Goal: Task Accomplishment & Management: Use online tool/utility

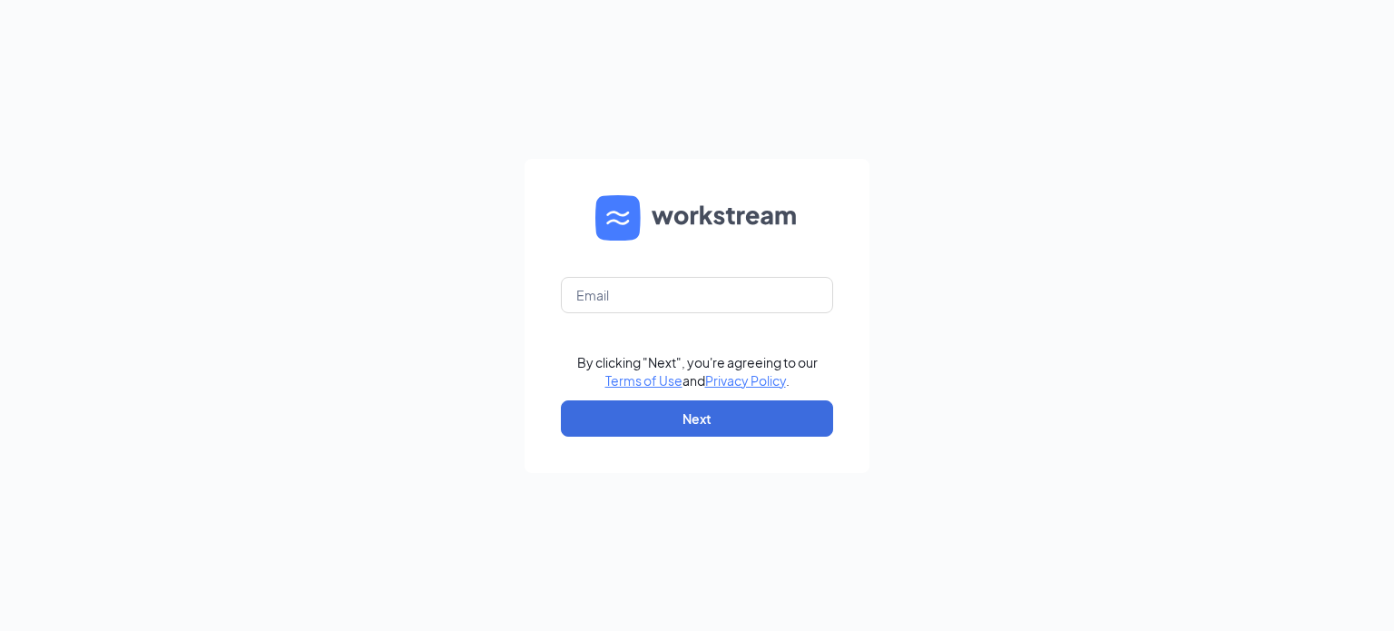
click at [679, 314] on form "By clicking "Next", you're agreeing to our Terms of Use and Privacy Policy . Ne…" at bounding box center [696, 316] width 345 height 314
click at [662, 298] on input "text" at bounding box center [697, 295] width 272 height 36
type input "adminasstnv@redheadsupports.com"
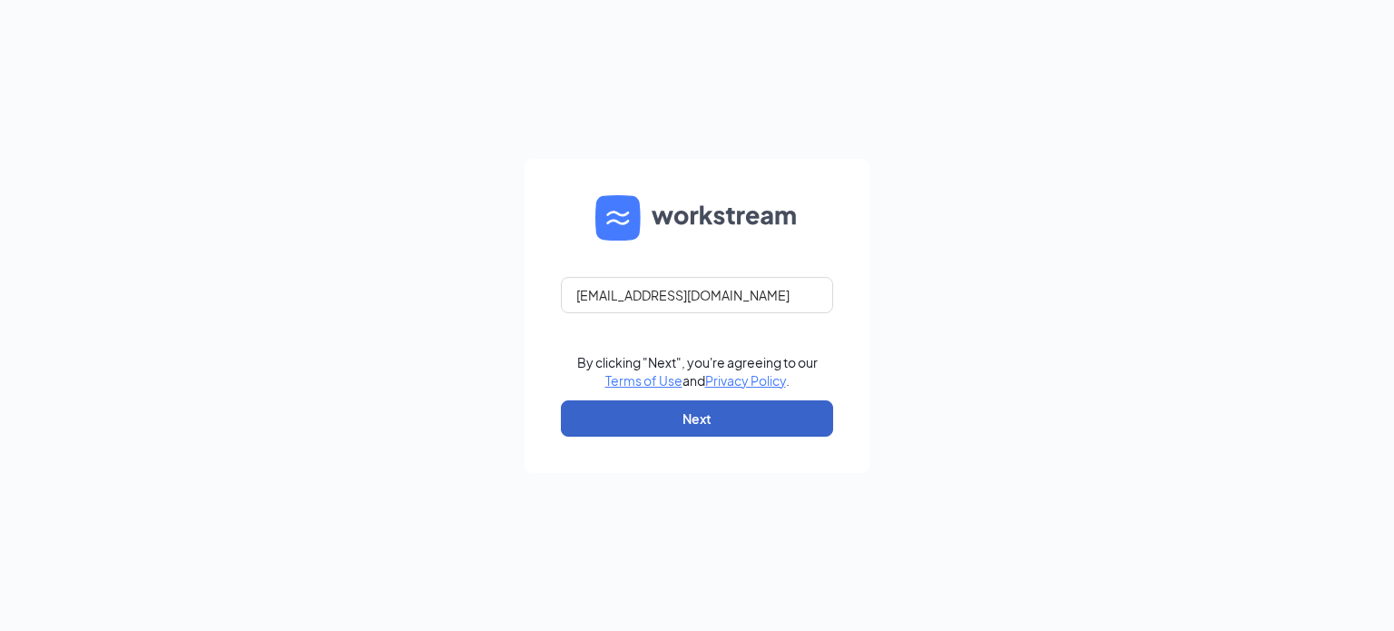
click at [711, 423] on button "Next" at bounding box center [697, 418] width 272 height 36
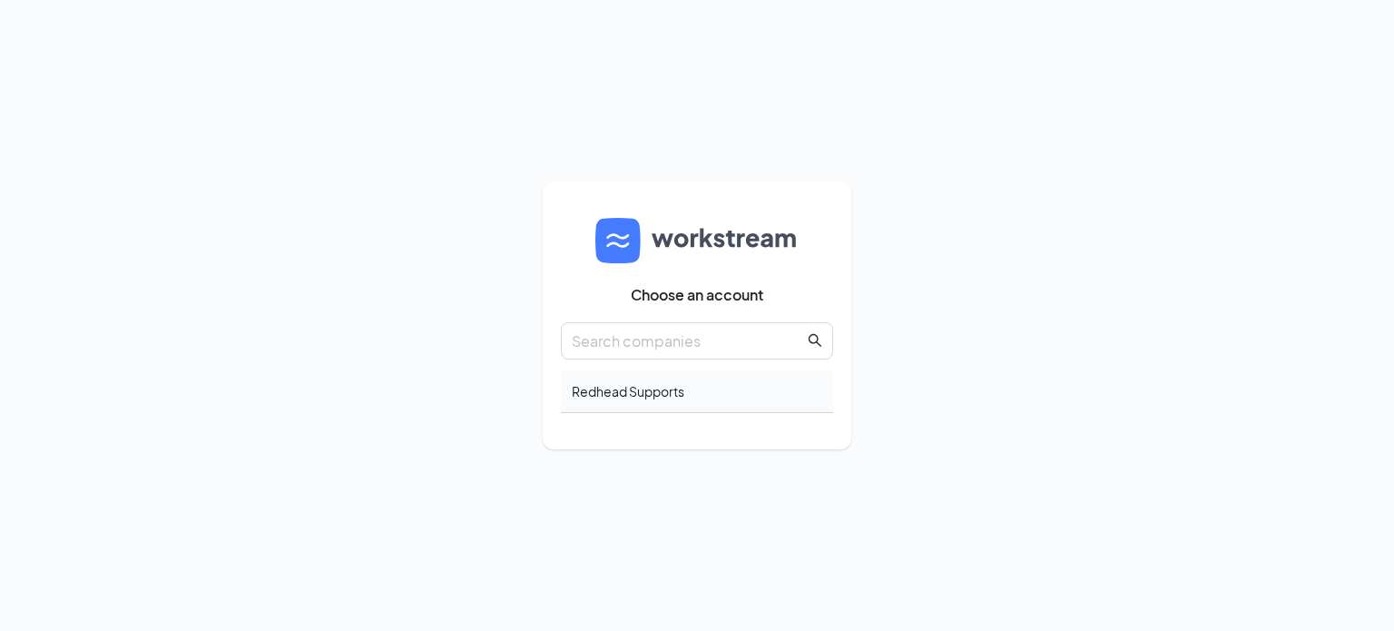
click at [622, 383] on div "Redhead Supports" at bounding box center [697, 391] width 272 height 43
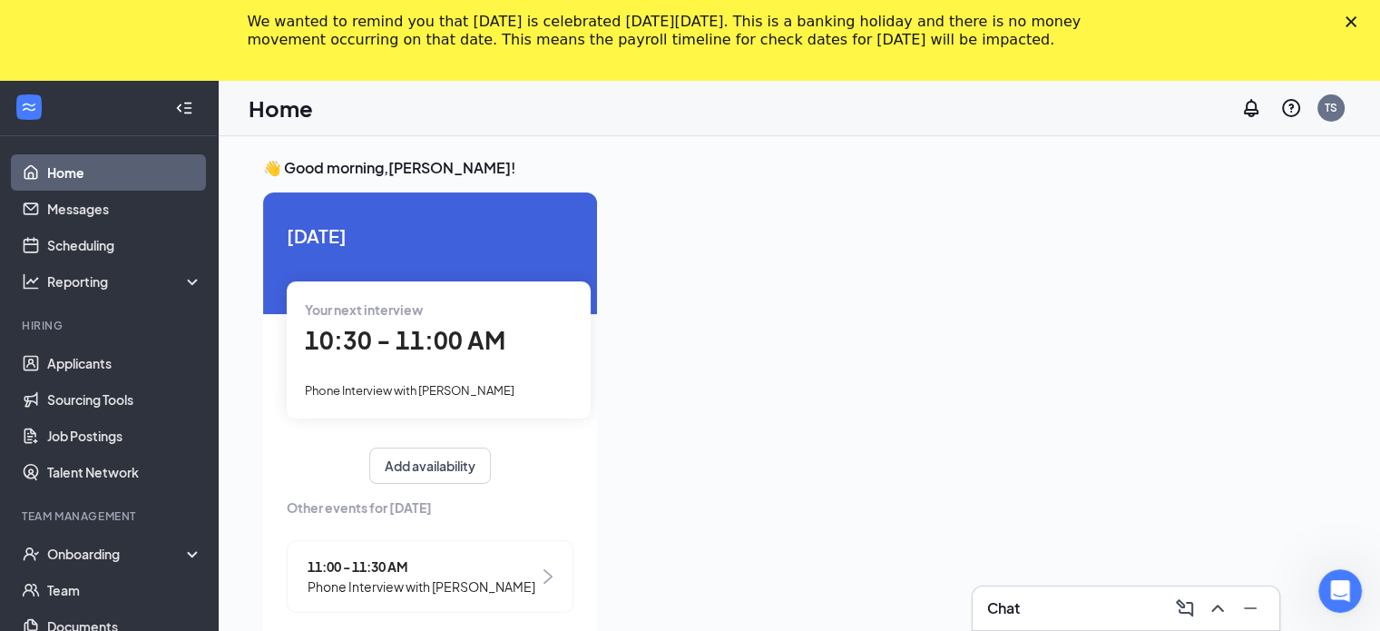
click at [1365, 29] on div "We wanted to remind you that [DATE] is celebrated [DATE][DATE]. This is a banki…" at bounding box center [690, 30] width 1380 height 47
click at [1360, 14] on div "We wanted to remind you that [DATE] is celebrated [DATE][DATE]. This is a banki…" at bounding box center [690, 30] width 1380 height 47
click at [1357, 17] on icon "Close" at bounding box center [1351, 21] width 11 height 11
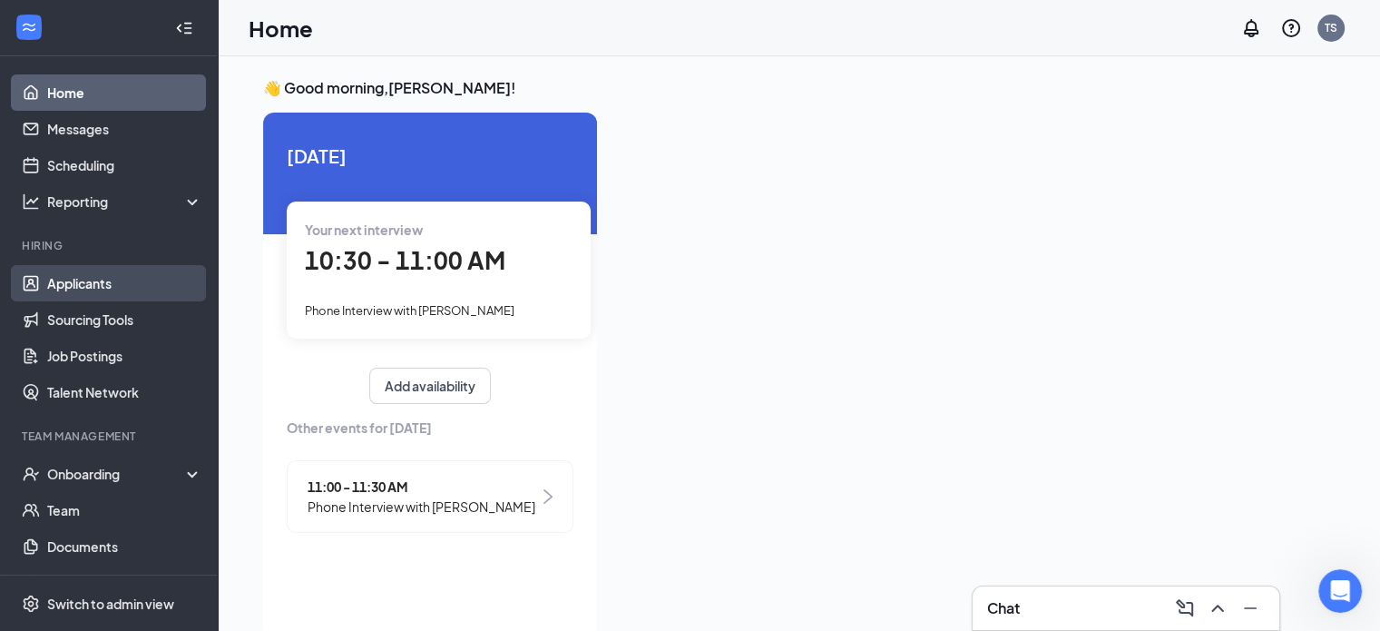
click at [115, 275] on link "Applicants" at bounding box center [124, 283] width 155 height 36
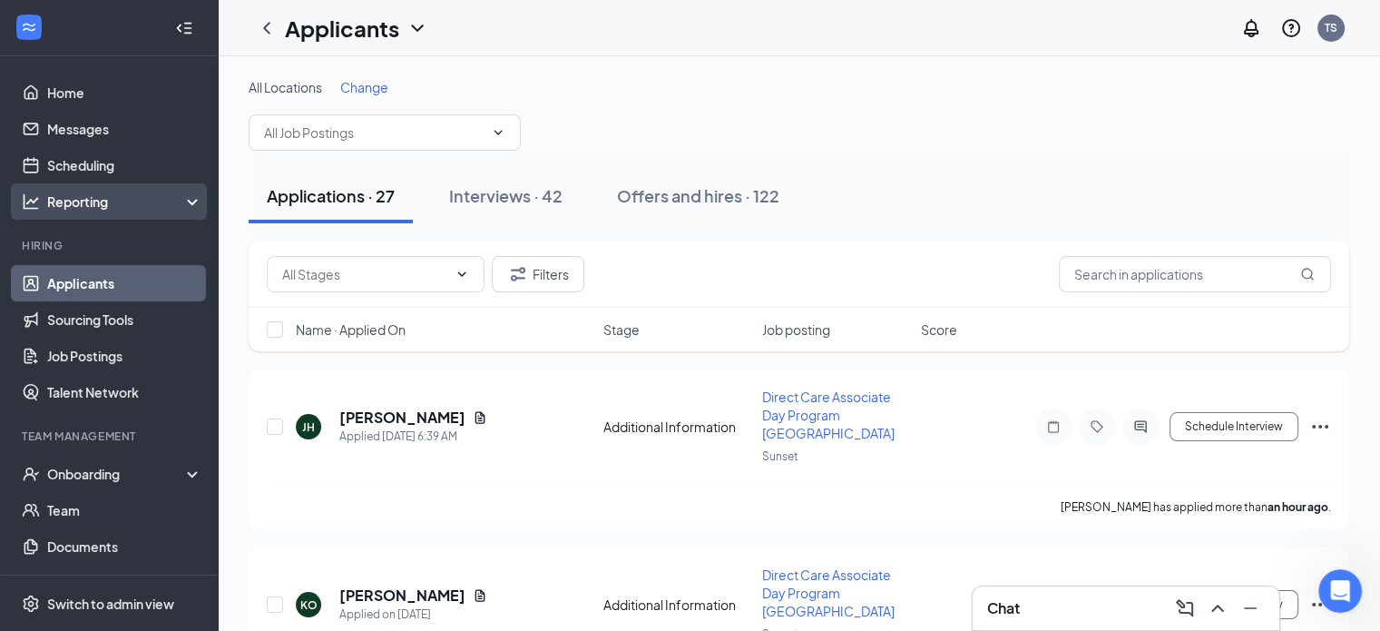
click at [141, 184] on div "Reporting" at bounding box center [109, 201] width 218 height 36
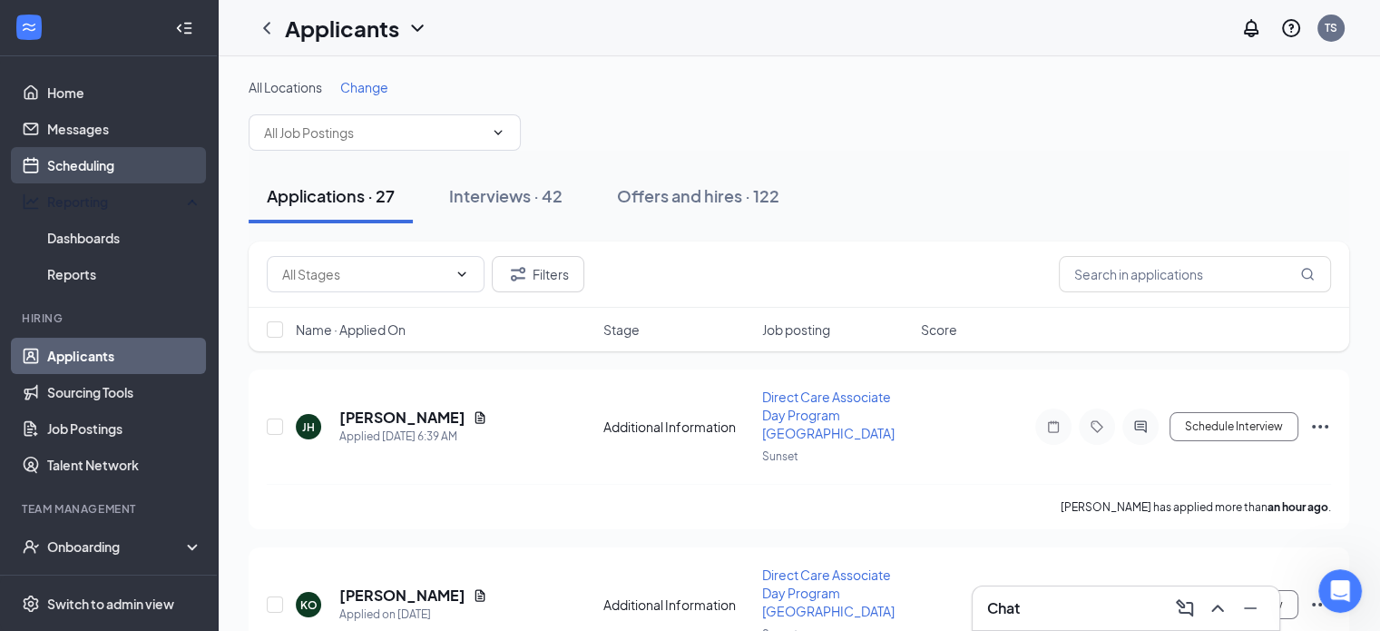
click at [126, 167] on link "Scheduling" at bounding box center [124, 165] width 155 height 36
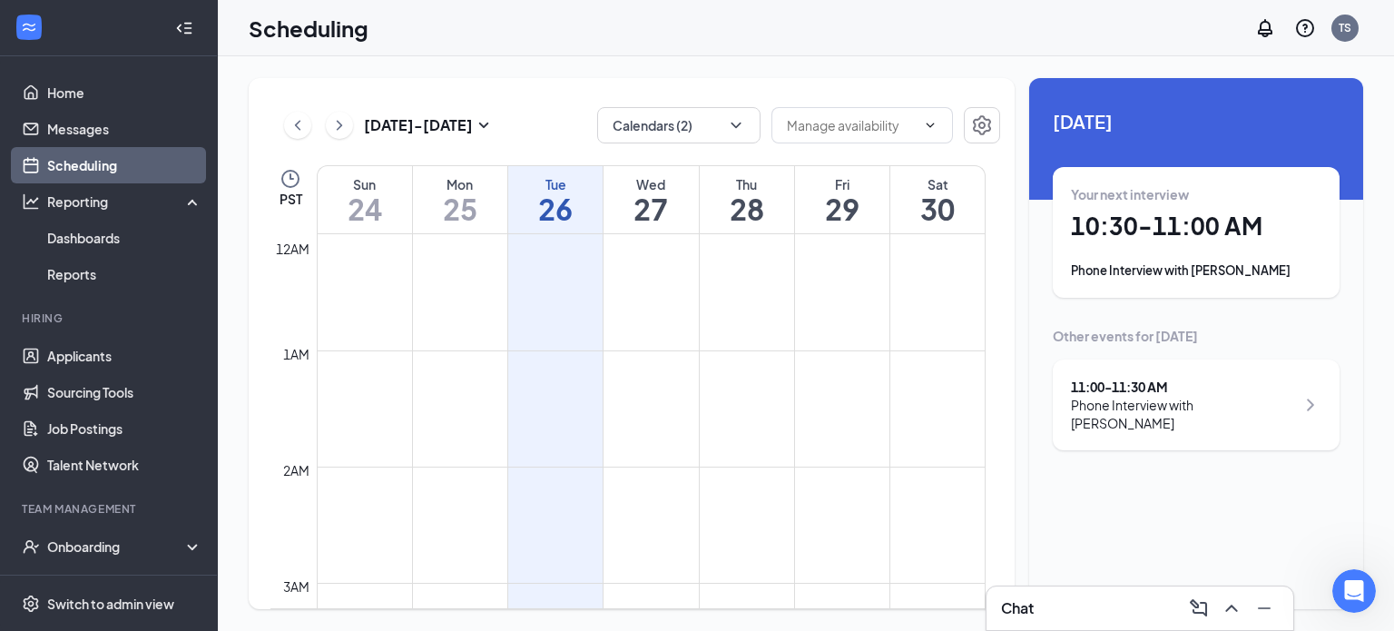
scroll to position [892, 0]
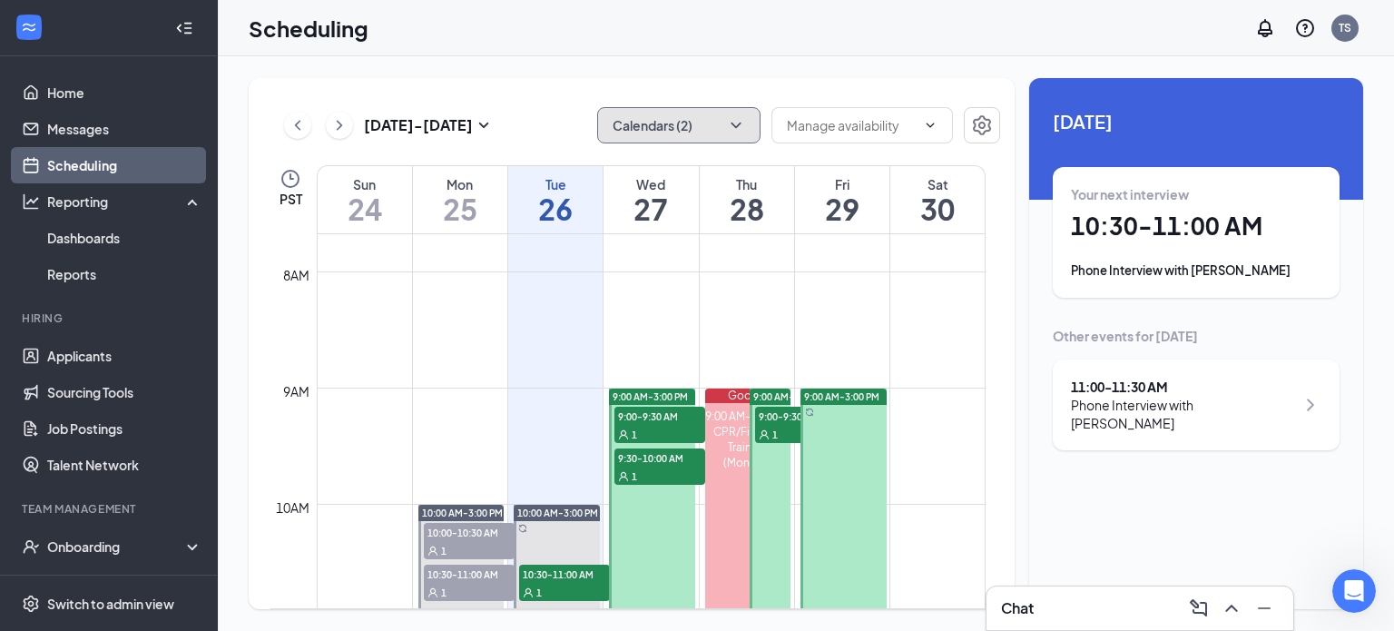
click at [671, 122] on button "Calendars (2)" at bounding box center [678, 125] width 163 height 36
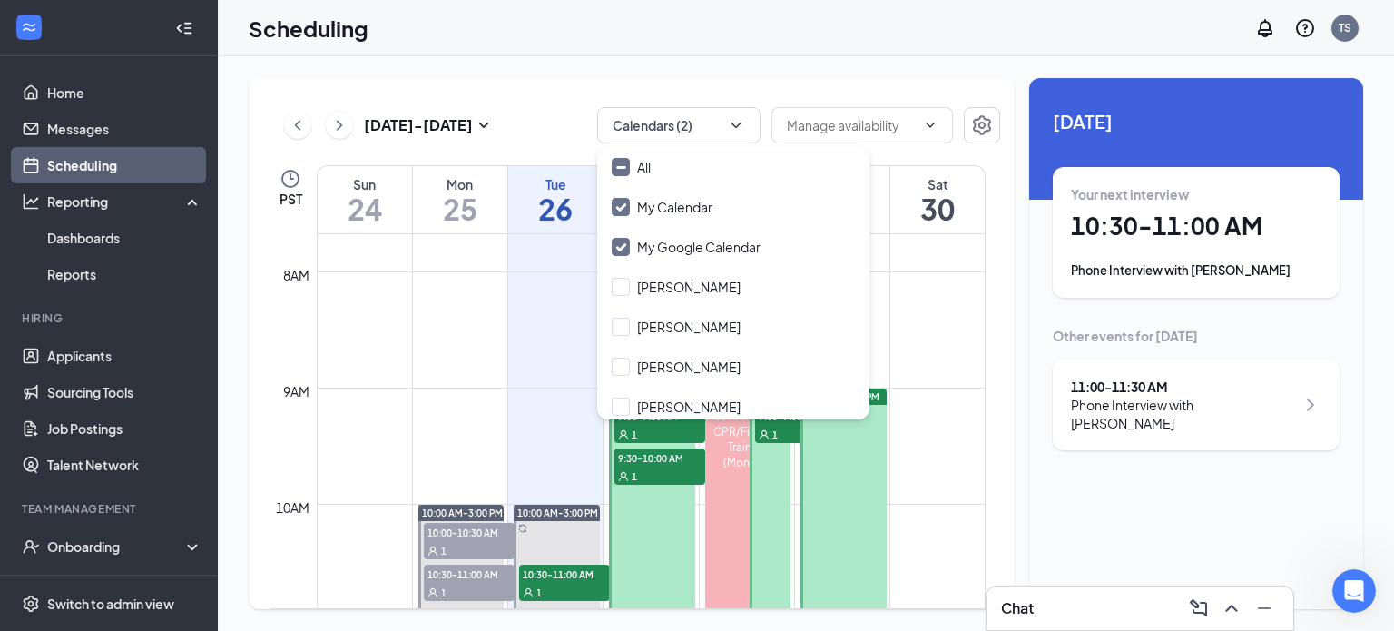
click at [726, 48] on div "Scheduling TS" at bounding box center [806, 28] width 1176 height 56
